Goal: Information Seeking & Learning: Learn about a topic

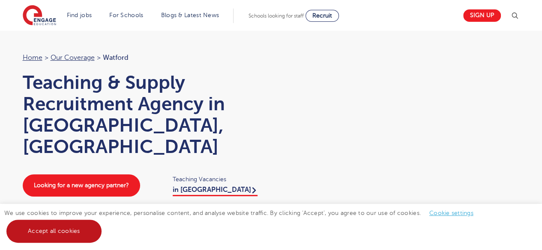
click at [84, 227] on link "Accept all cookies" at bounding box center [53, 231] width 95 height 23
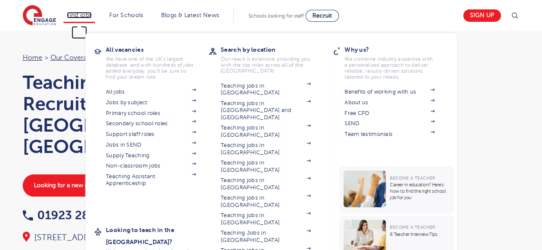
click at [79, 13] on link "Find jobs" at bounding box center [79, 15] width 25 height 6
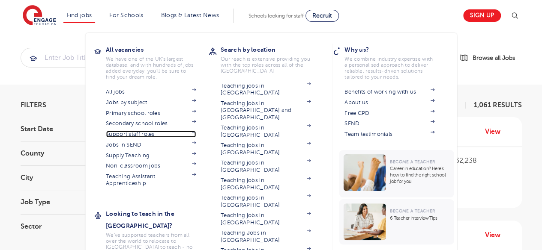
click at [128, 137] on link "Support staff roles" at bounding box center [151, 134] width 90 height 7
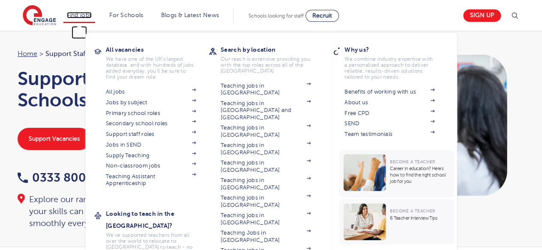
click at [86, 15] on link "Find jobs" at bounding box center [79, 15] width 25 height 6
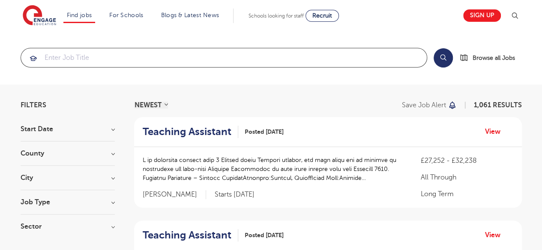
click at [76, 59] on input "search" at bounding box center [223, 57] width 405 height 19
type input "t"
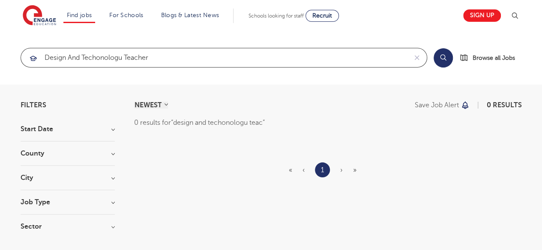
click button "Submit" at bounding box center [0, 0] width 0 height 0
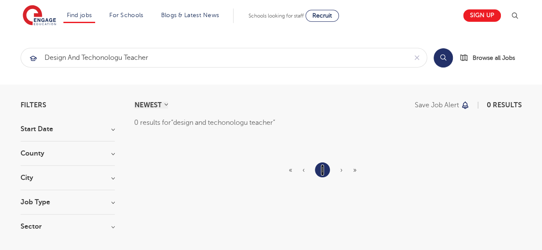
click at [323, 169] on link "1" at bounding box center [322, 170] width 3 height 11
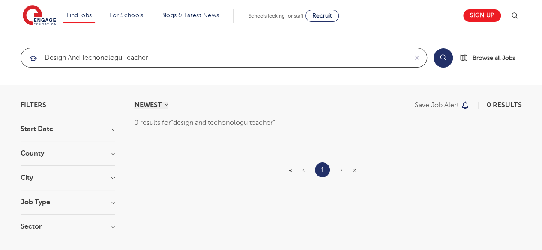
click at [152, 61] on input "design and techonologu teacher" at bounding box center [214, 57] width 386 height 19
click at [119, 58] on input "design and techonologu teacher" at bounding box center [214, 57] width 386 height 19
type input "design and techonology teacher"
click button "Submit" at bounding box center [0, 0] width 0 height 0
click at [164, 60] on input "design and techonology teacher" at bounding box center [214, 57] width 386 height 19
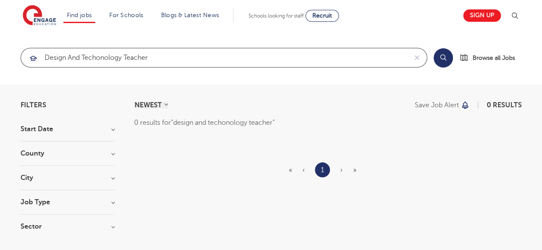
drag, startPoint x: 178, startPoint y: 59, endPoint x: 12, endPoint y: 62, distance: 166.6
click at [12, 62] on section "design and techonology teacher Search Browse all Jobs" at bounding box center [271, 58] width 542 height 54
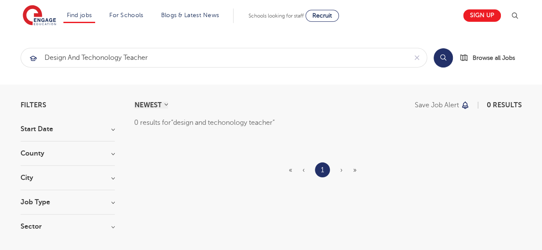
click at [53, 156] on h3 "County" at bounding box center [68, 153] width 94 height 7
click at [44, 186] on h3 "City" at bounding box center [68, 186] width 94 height 7
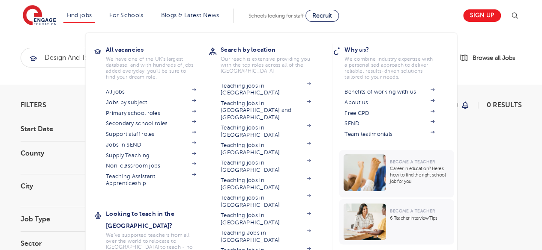
click at [82, 22] on li "Find jobs All vacancies We have one of the UK's largest database. and with hund…" at bounding box center [79, 16] width 32 height 15
click at [83, 15] on link "Find jobs" at bounding box center [79, 15] width 25 height 6
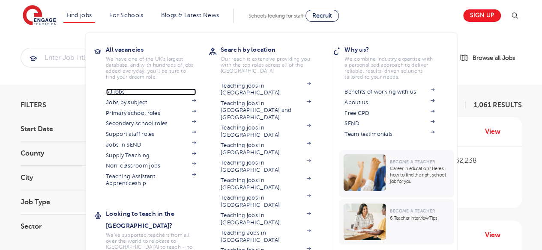
click at [121, 94] on link "All jobs" at bounding box center [151, 92] width 90 height 7
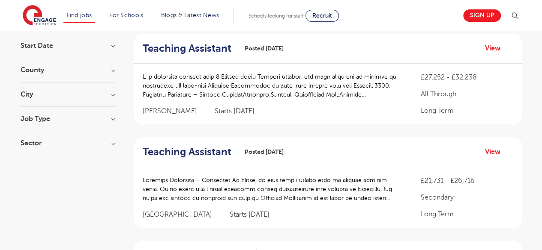
scroll to position [43, 0]
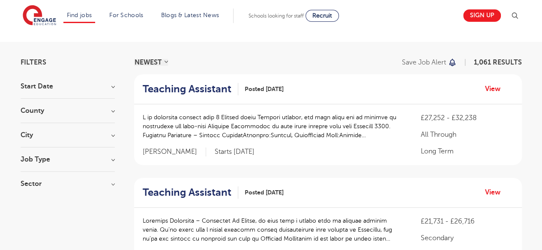
click at [39, 110] on h3 "County" at bounding box center [68, 110] width 94 height 7
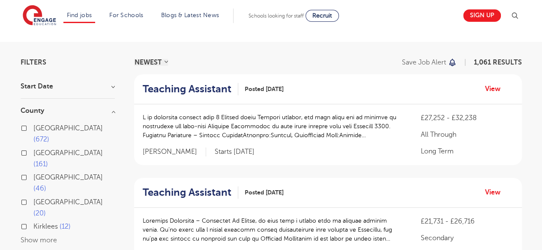
click at [28, 148] on div "[GEOGRAPHIC_DATA] 161" at bounding box center [68, 160] width 94 height 25
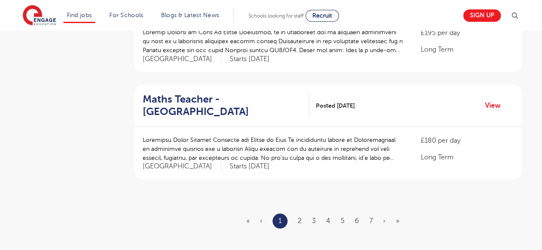
scroll to position [1070, 0]
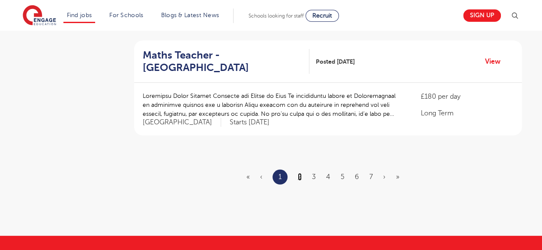
click at [301, 173] on link "2" at bounding box center [300, 177] width 4 height 8
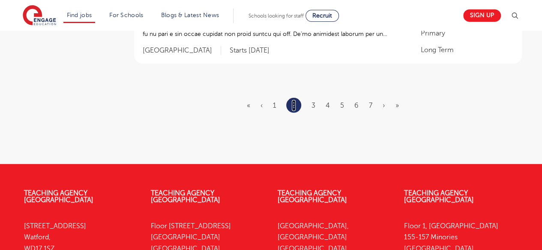
scroll to position [1156, 0]
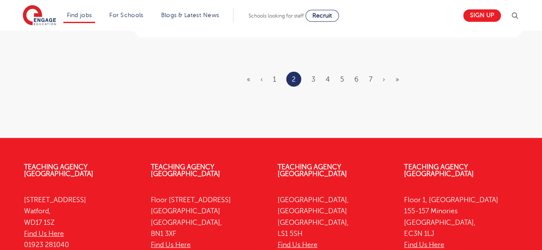
click at [311, 72] on ul "« ‹ 1 2 3 4 5 6 7 › »" at bounding box center [328, 79] width 162 height 15
click at [313, 76] on link "3" at bounding box center [313, 80] width 4 height 8
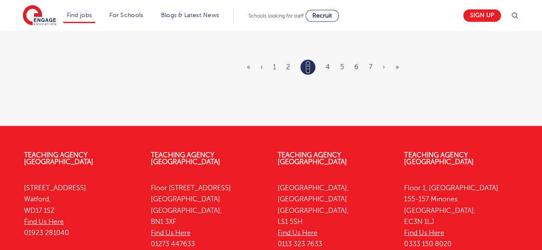
scroll to position [0, 0]
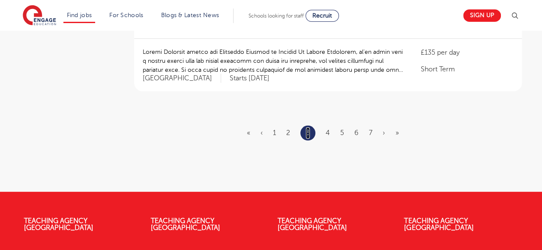
scroll to position [1156, 0]
